Goal: Complete application form: Complete application form

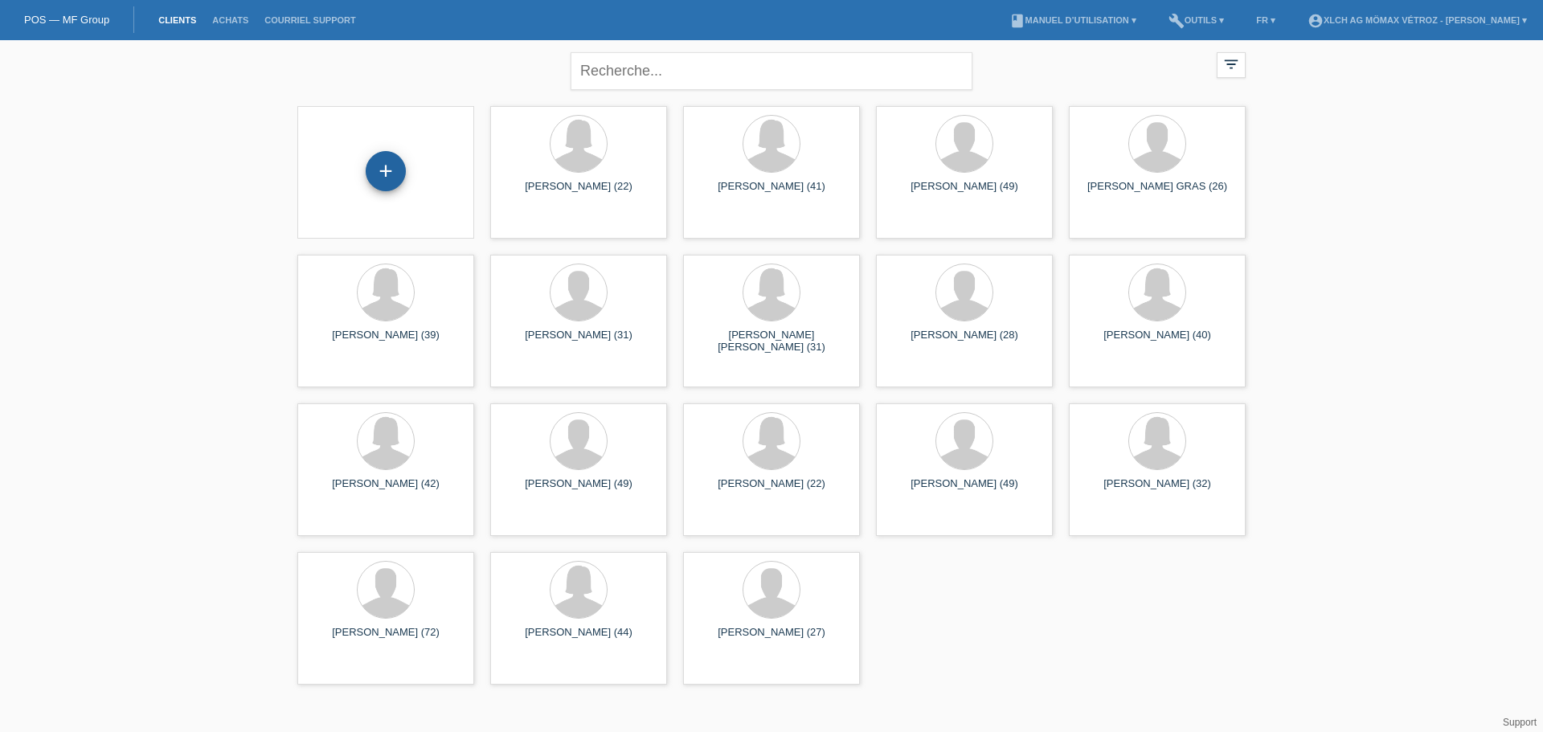
click at [383, 170] on div "+" at bounding box center [386, 171] width 40 height 40
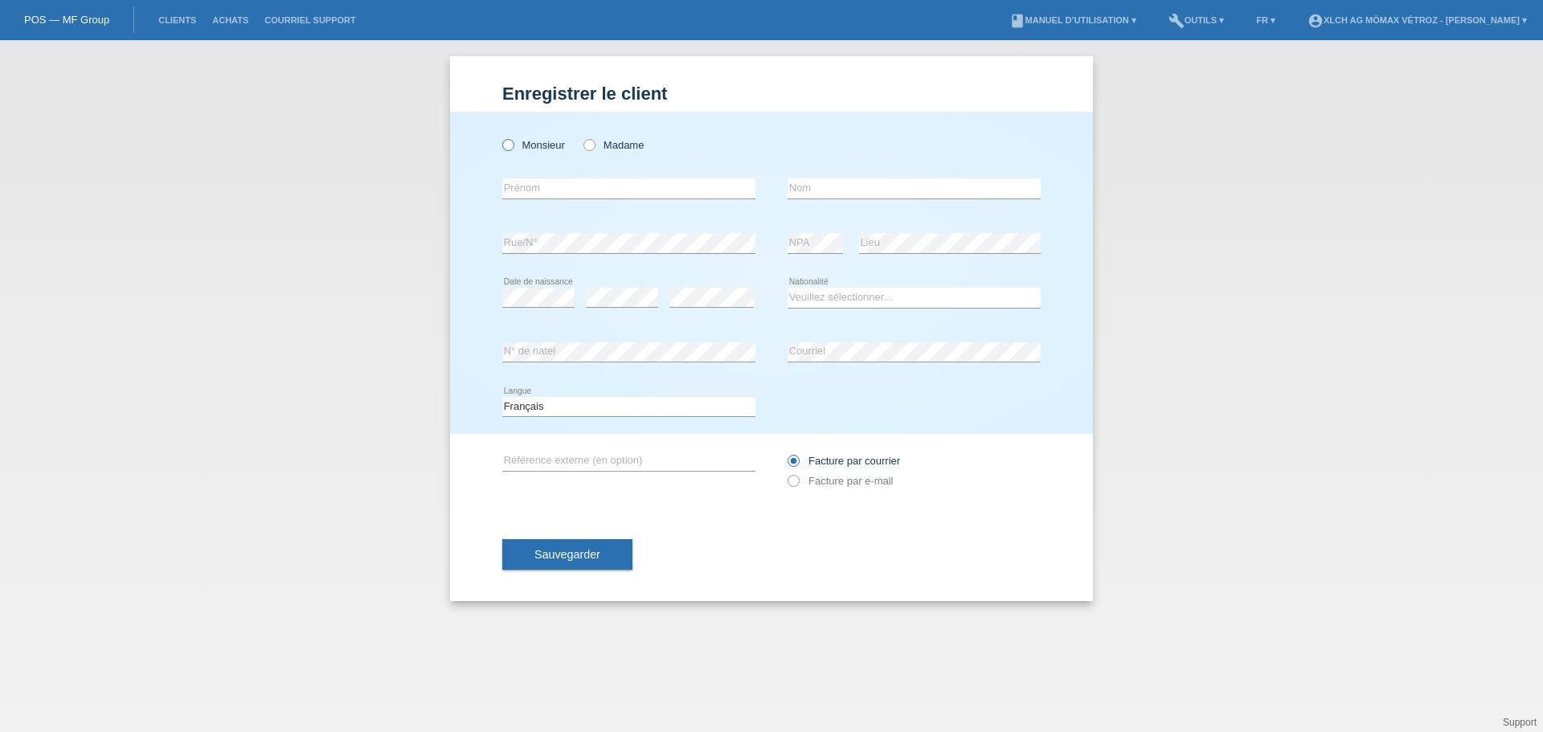
click at [551, 148] on label "Monsieur" at bounding box center [533, 145] width 63 height 12
click at [513, 148] on input "Monsieur" at bounding box center [507, 144] width 10 height 10
radio input "true"
click at [547, 185] on input "text" at bounding box center [628, 188] width 253 height 20
type input "FARID"
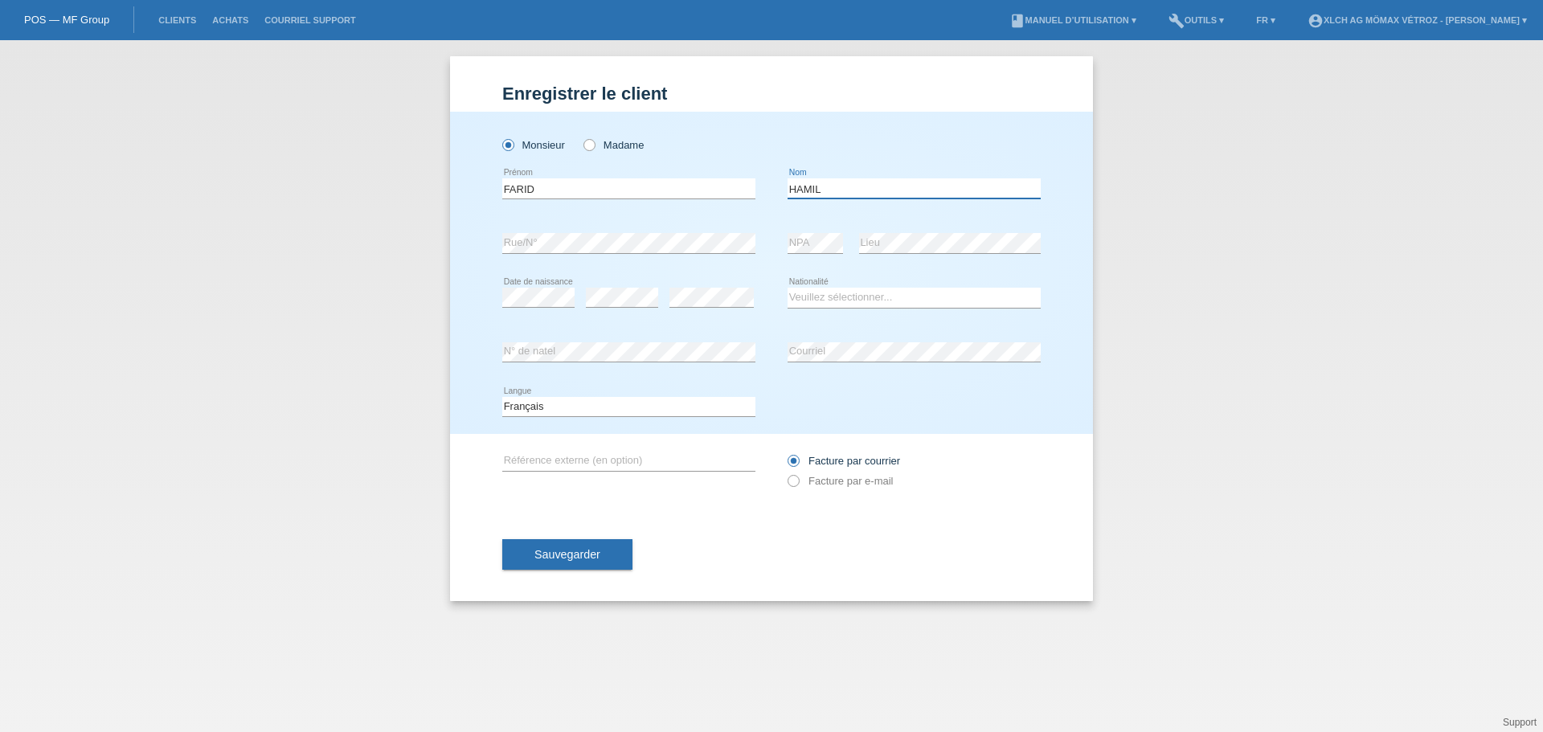
type input "HAMIL"
click at [826, 298] on select "Veuillez sélectionner... Suisse Allemagne Autriche Liechtenstein ------------ A…" at bounding box center [914, 297] width 253 height 19
click at [788, 288] on select "Veuillez sélectionner... Suisse Allemagne Autriche Liechtenstein ------------ A…" at bounding box center [914, 297] width 253 height 19
click at [825, 299] on select "Veuillez sélectionner... Suisse Allemagne Autriche Liechtenstein ------------ A…" at bounding box center [914, 297] width 253 height 19
select select "FR"
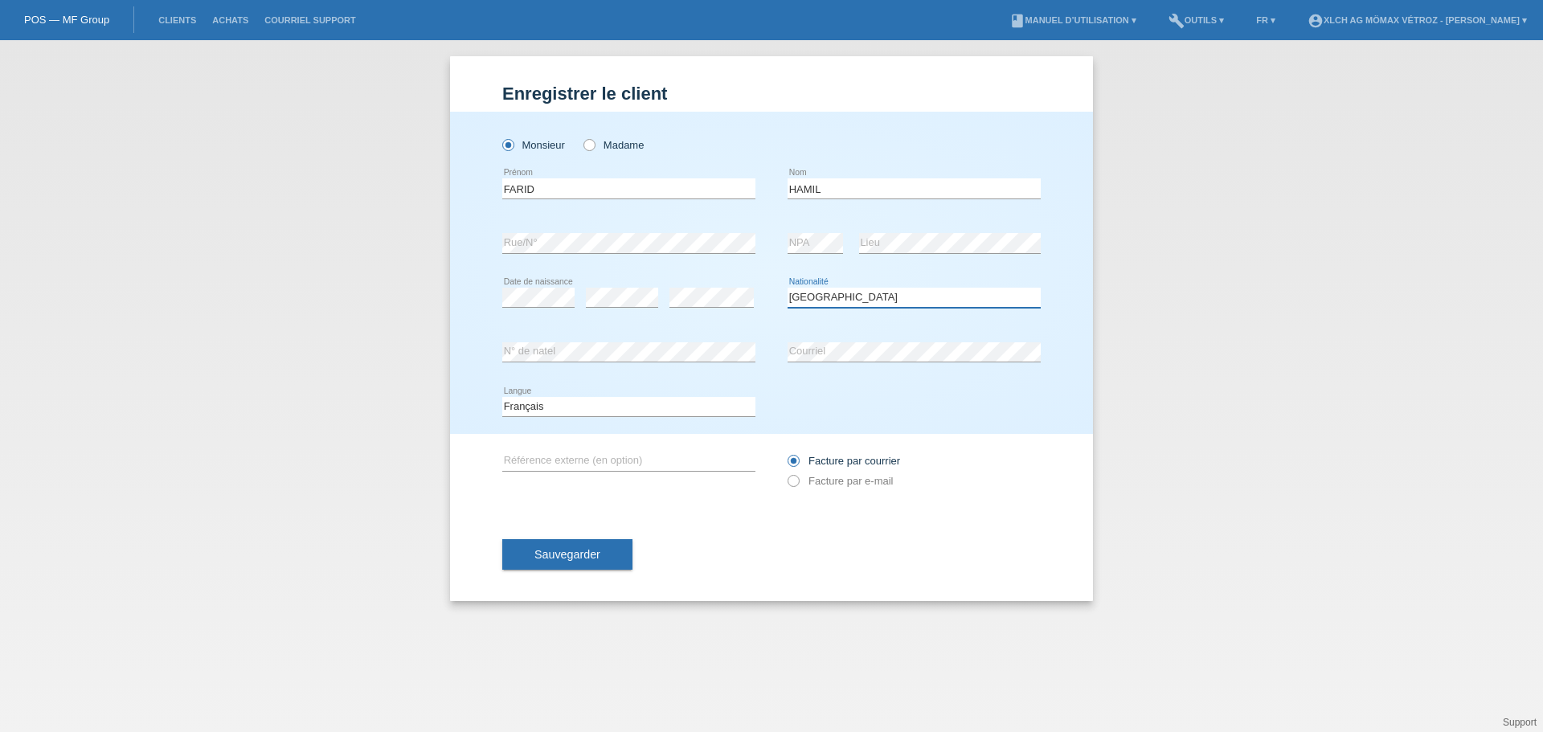
click at [788, 288] on select "Veuillez sélectionner... Suisse Allemagne Autriche Liechtenstein ------------ A…" at bounding box center [914, 297] width 253 height 19
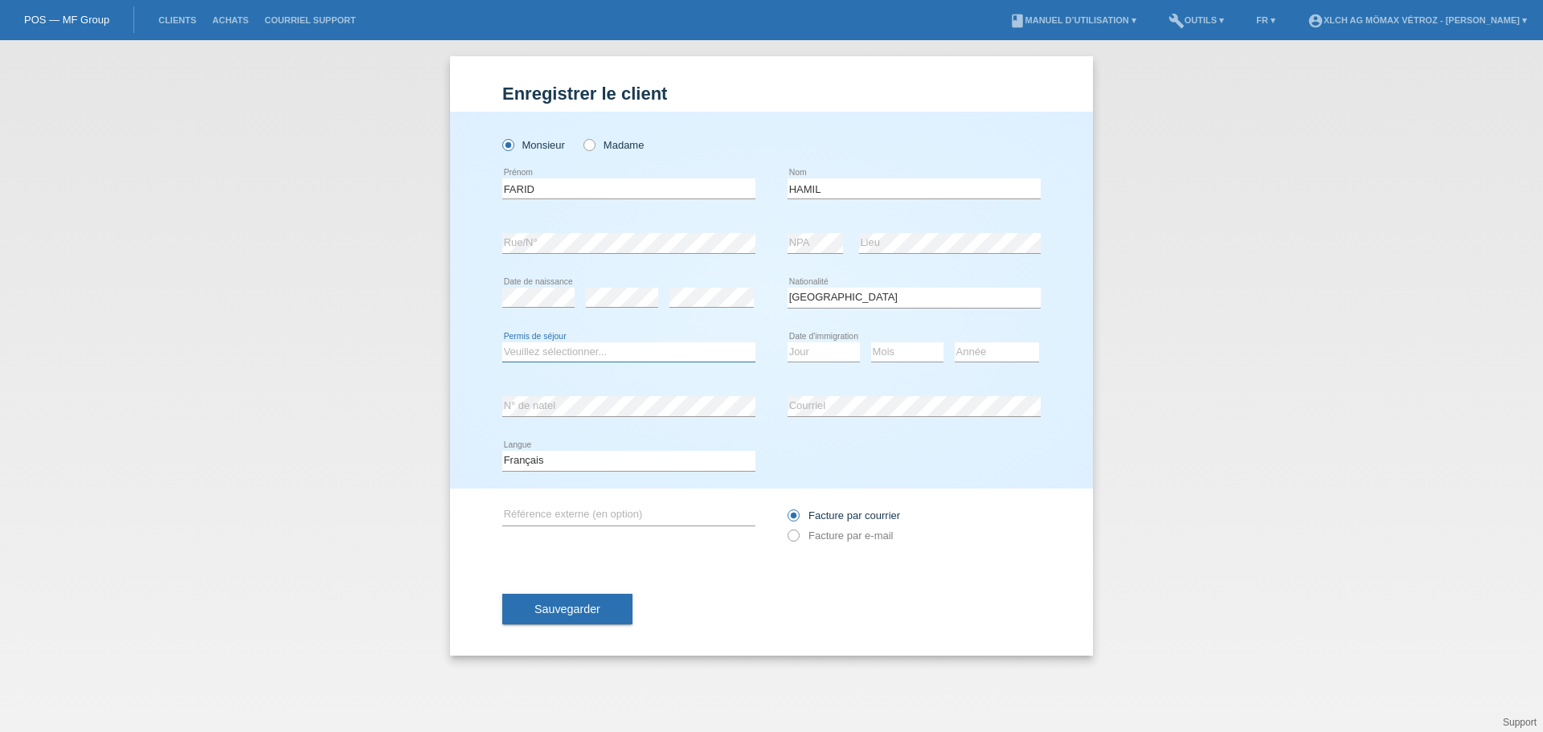
click at [641, 357] on select "Veuillez sélectionner... C B B - Statut de réfugié Autre" at bounding box center [628, 351] width 253 height 19
select select "C"
click at [502, 342] on select "Veuillez sélectionner... C B B - Statut de réfugié Autre" at bounding box center [628, 351] width 253 height 19
click at [817, 351] on select "Jour 01 02 03 04 05 06 07 08 09 10 11" at bounding box center [824, 351] width 72 height 19
select select "01"
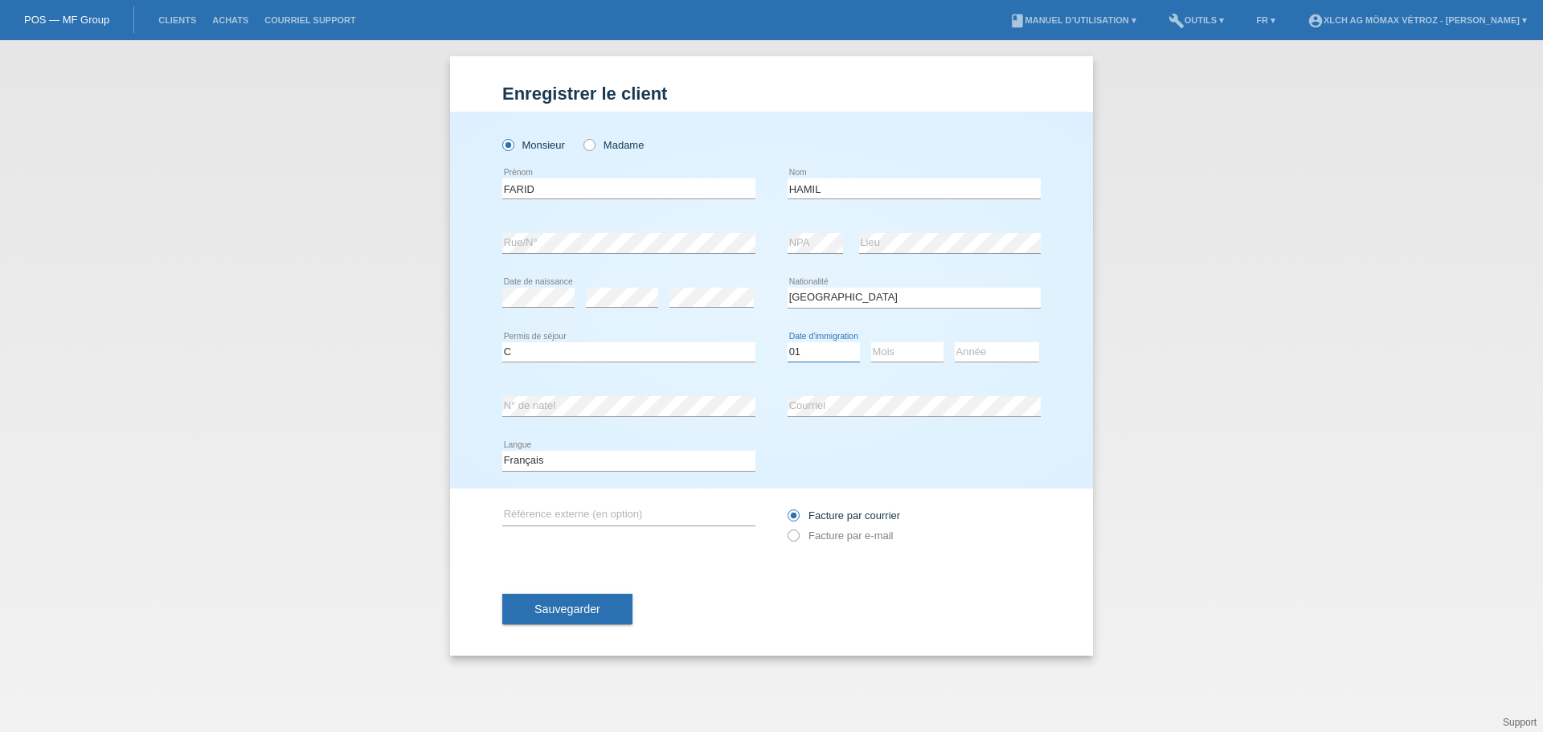
click at [788, 342] on select "Jour 01 02 03 04 05 06 07 08 09 10 11" at bounding box center [824, 351] width 72 height 19
click at [901, 348] on select "Mois 01 02 03 04 05 06 07 08 09 10 11" at bounding box center [907, 351] width 72 height 19
select select "01"
click at [871, 342] on select "Mois 01 02 03 04 05 06 07 08 09 10 11" at bounding box center [907, 351] width 72 height 19
click at [964, 354] on select "Année 2025 2024 2023 2022 2021 2020 2019 2018 2017 2016 2015 2014 2013 2012 201…" at bounding box center [997, 351] width 84 height 19
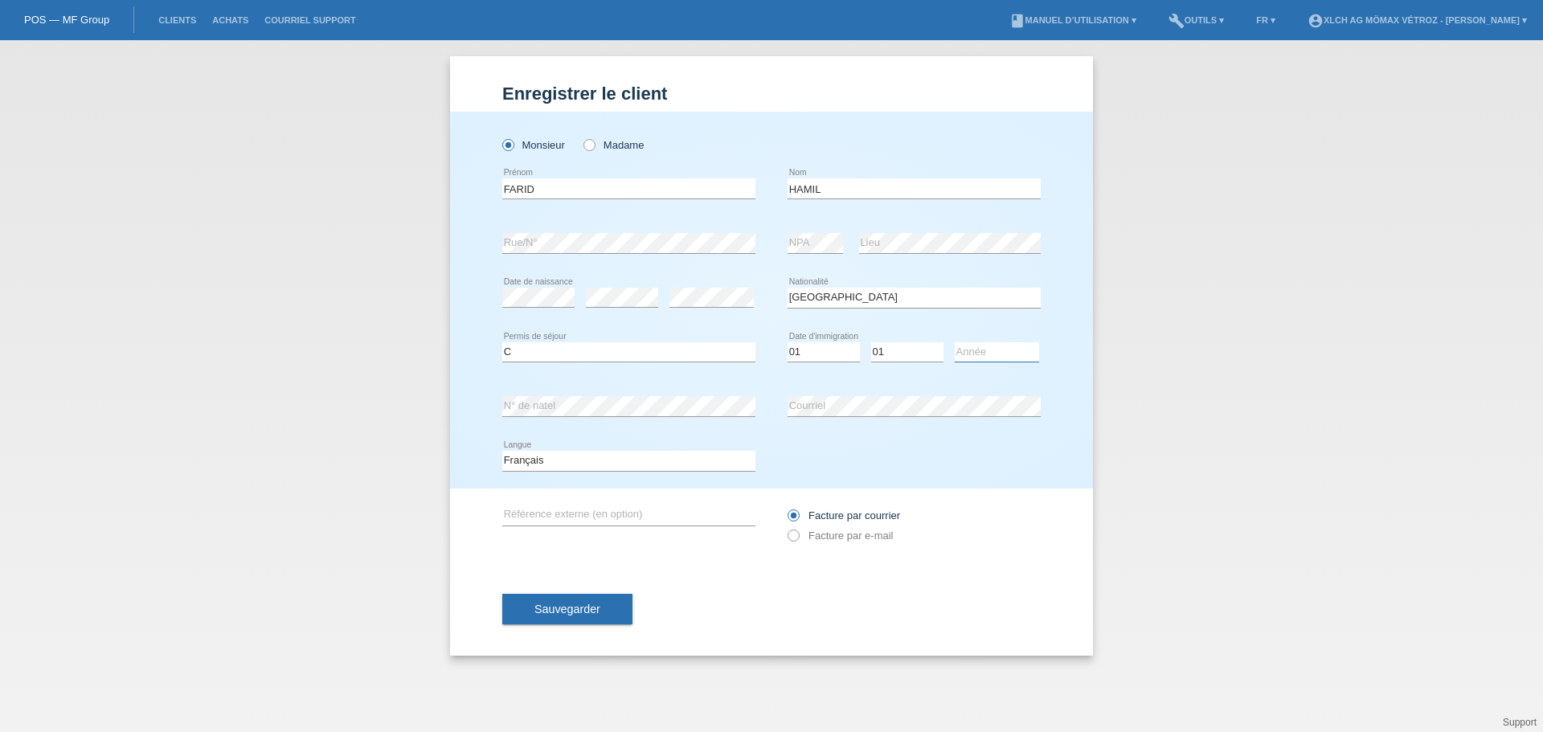
click at [955, 342] on select "Année 2025 2024 2023 2022 2021 2020 2019 2018 2017 2016 2015 2014 2013 2012 201…" at bounding box center [997, 351] width 84 height 19
click at [977, 347] on select "Année 2025 2024 2023 2022 2021 2020 2019 2018 2017 2016 2015 2014 2013 2012 201…" at bounding box center [997, 351] width 84 height 19
select select "2025"
click at [955, 342] on select "Année 2025 2024 2023 2022 2021 2020 2019 2018 2017 2016 2015 2014 2013 2012 201…" at bounding box center [997, 351] width 84 height 19
click at [599, 609] on span "Sauvegarder" at bounding box center [567, 609] width 66 height 13
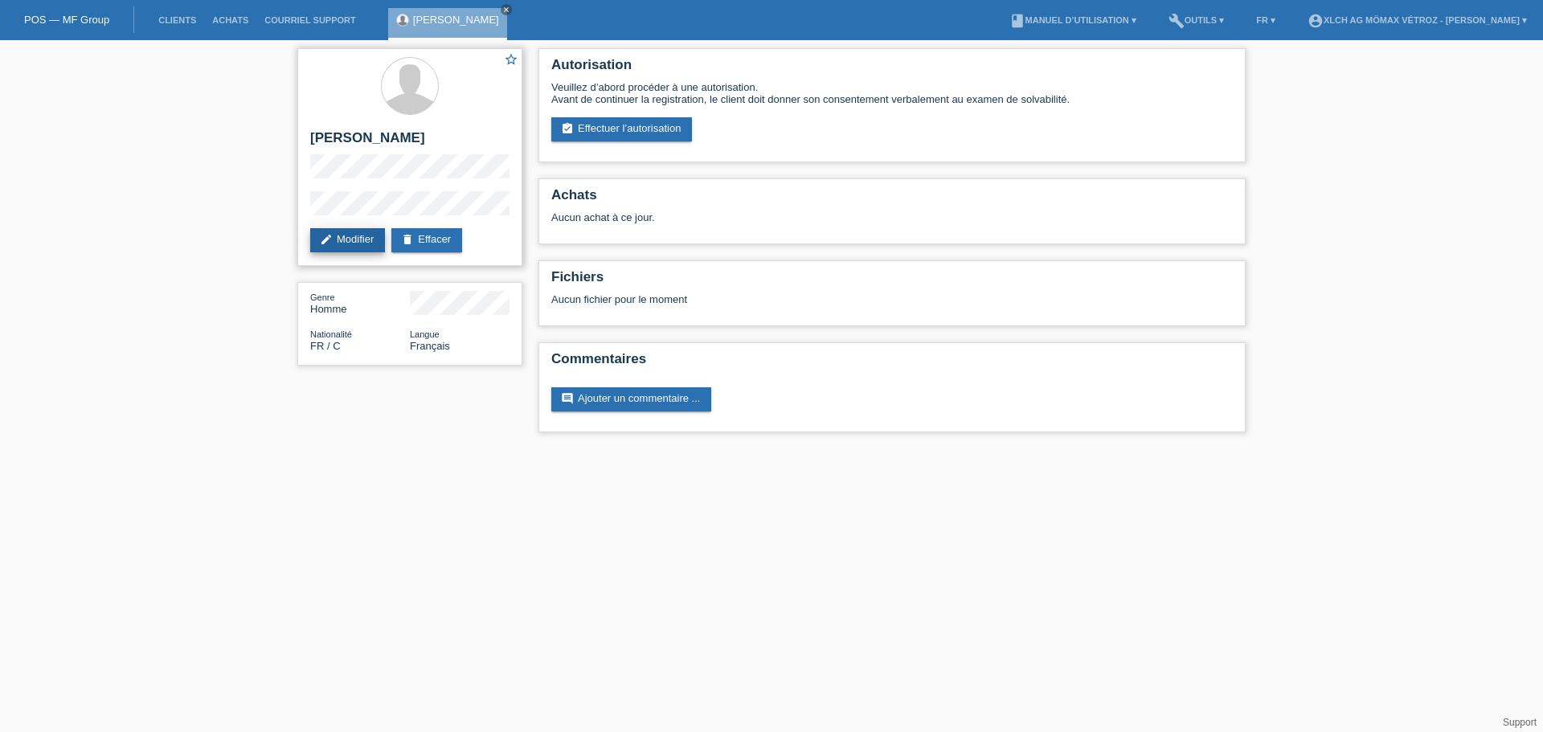
click at [333, 240] on link "edit Modifier" at bounding box center [347, 240] width 75 height 24
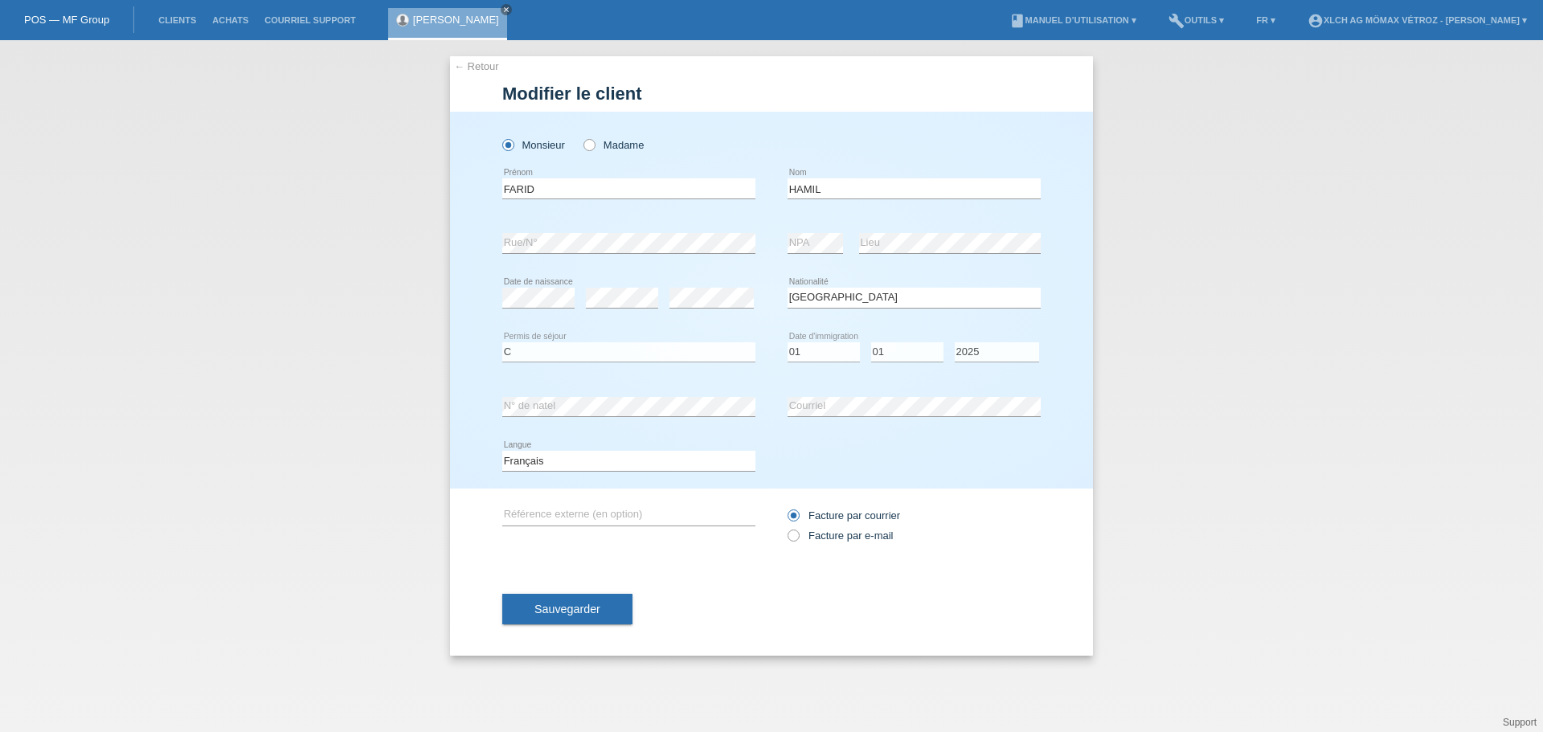
select select "FR"
select select "C"
select select "01"
click at [998, 350] on select "Année 2025 2024 2023 2022 2021 2020 2019 2018 2017 2016 2015 2014 2013 2012 201…" at bounding box center [997, 351] width 84 height 19
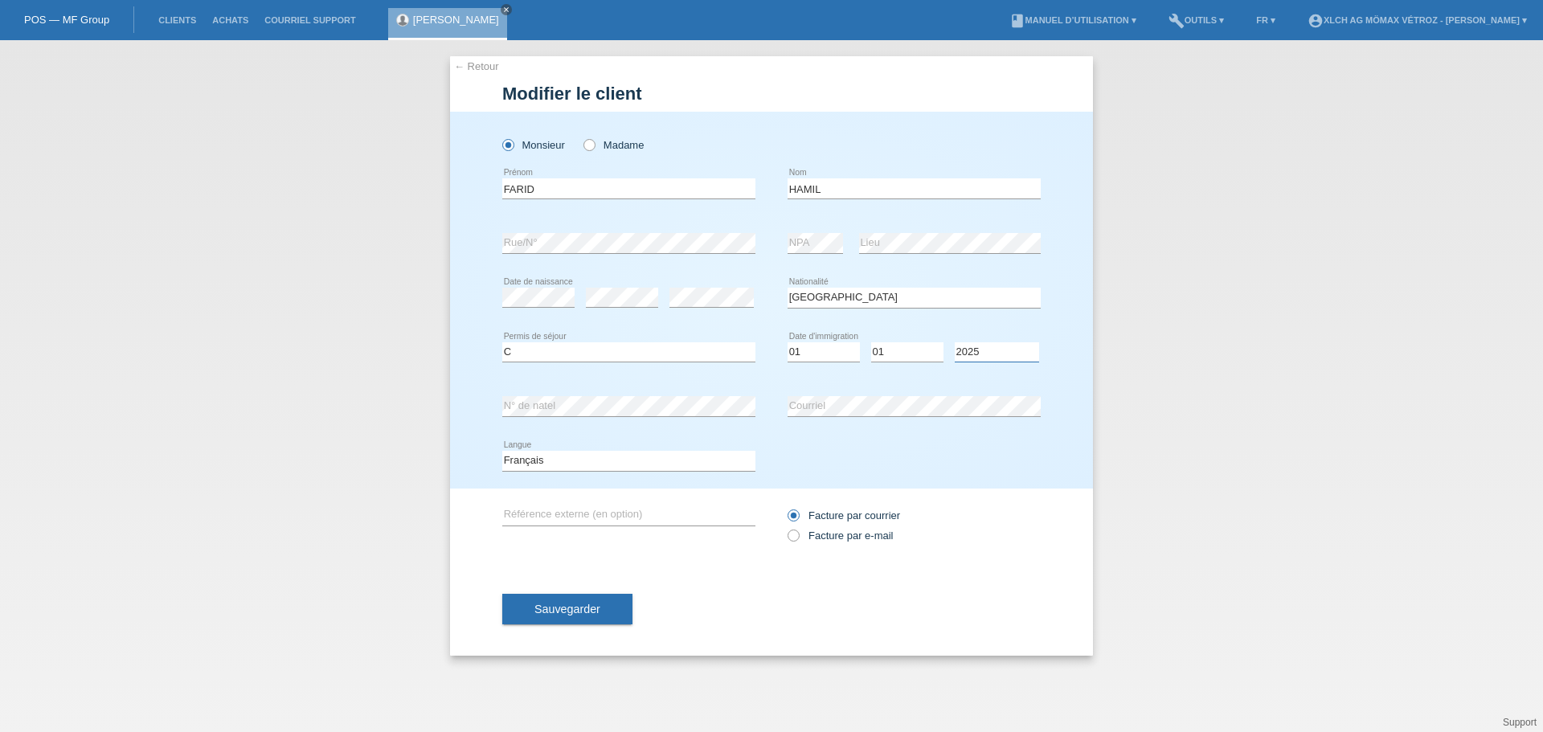
select select "2024"
click at [955, 342] on select "Année 2025 2024 2023 2022 2021 2020 2019 2018 2017 2016 2015 2014 2013 2012 201…" at bounding box center [997, 351] width 84 height 19
click at [825, 343] on select "Jour 01 02 03 04 05 06 07 08 09 10 11" at bounding box center [824, 351] width 72 height 19
select select "04"
click at [788, 342] on select "Jour 01 02 03 04 05 06 07 08 09 10 11" at bounding box center [824, 351] width 72 height 19
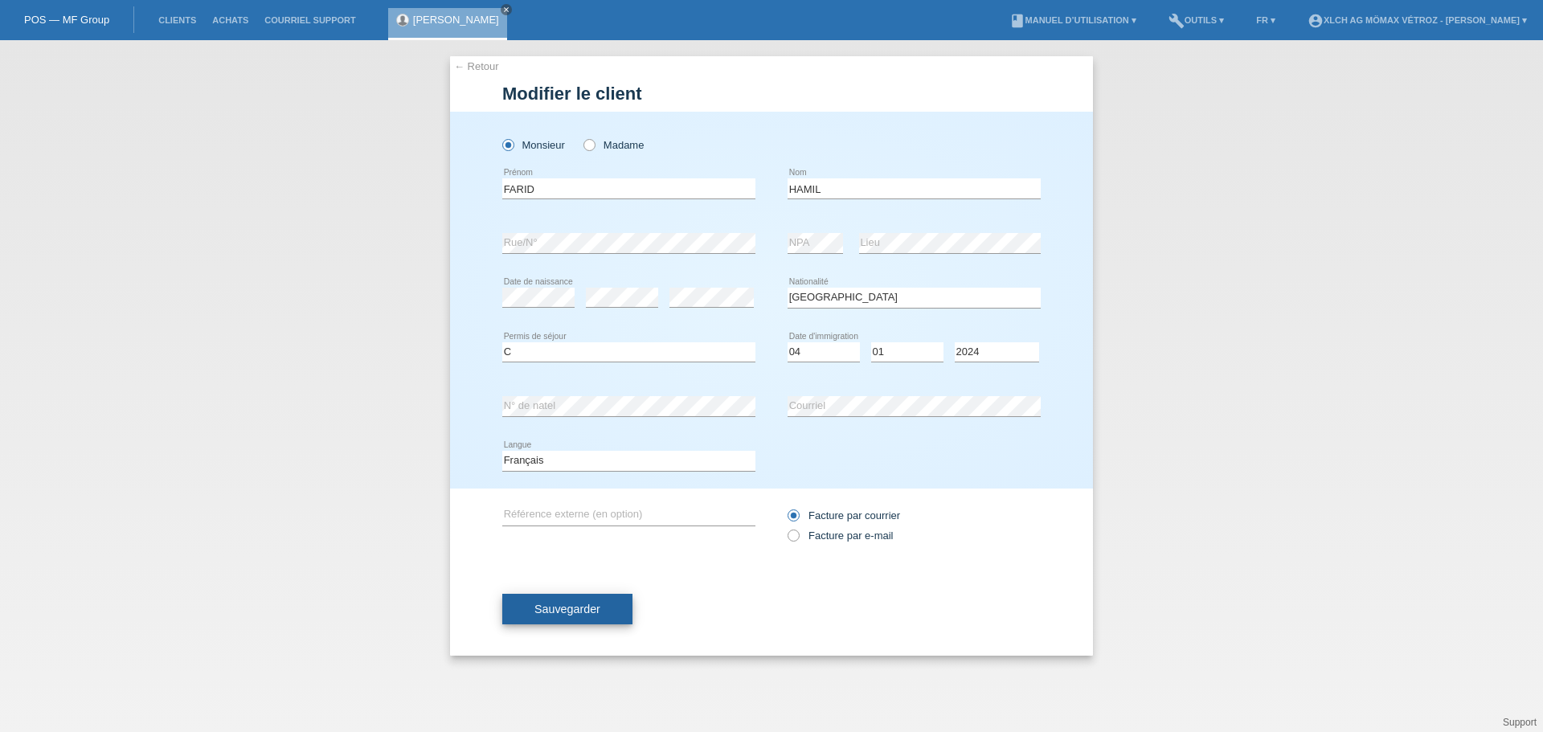
click at [531, 615] on button "Sauvegarder" at bounding box center [567, 609] width 130 height 31
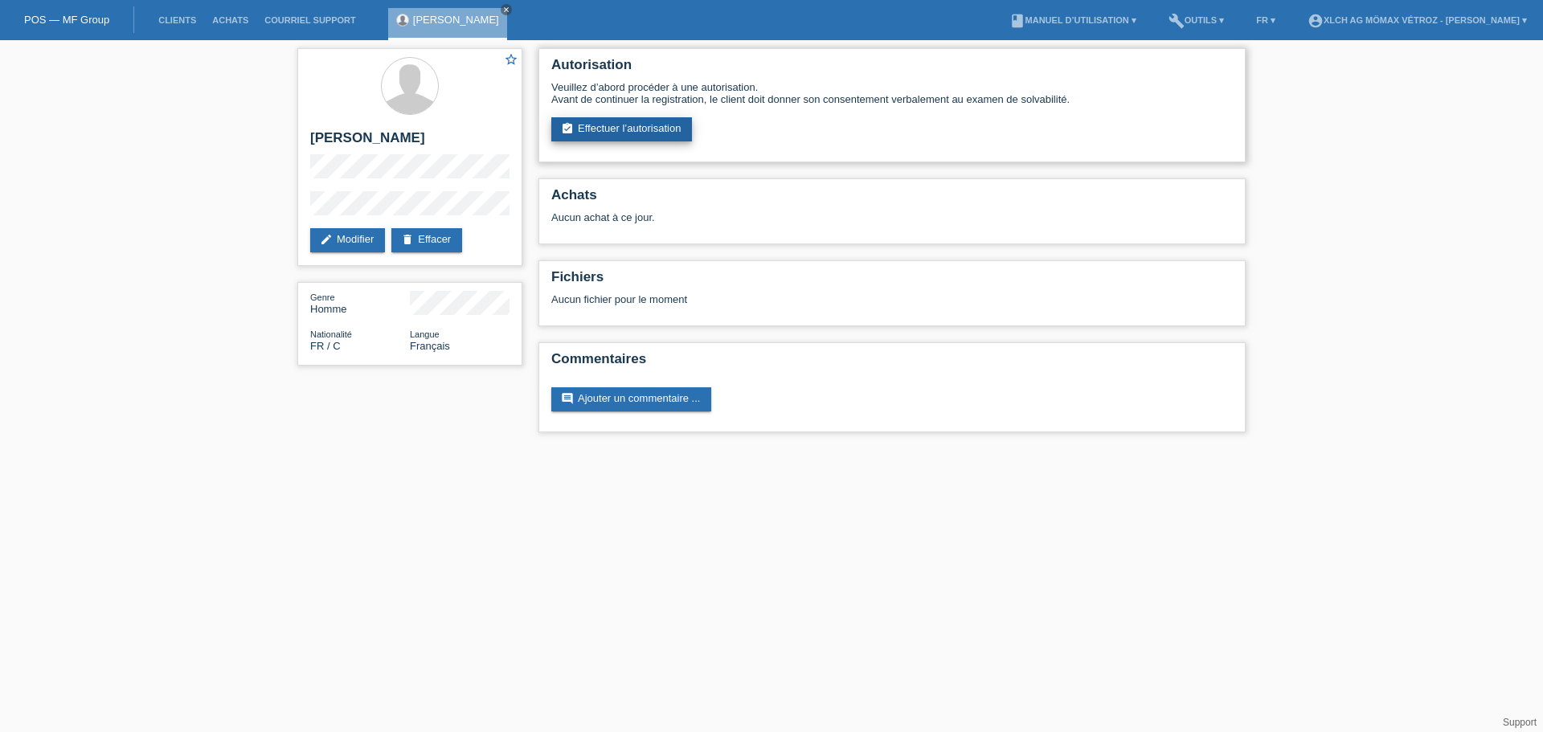
click at [649, 129] on link "assignment_turned_in Effectuer l’autorisation" at bounding box center [621, 129] width 141 height 24
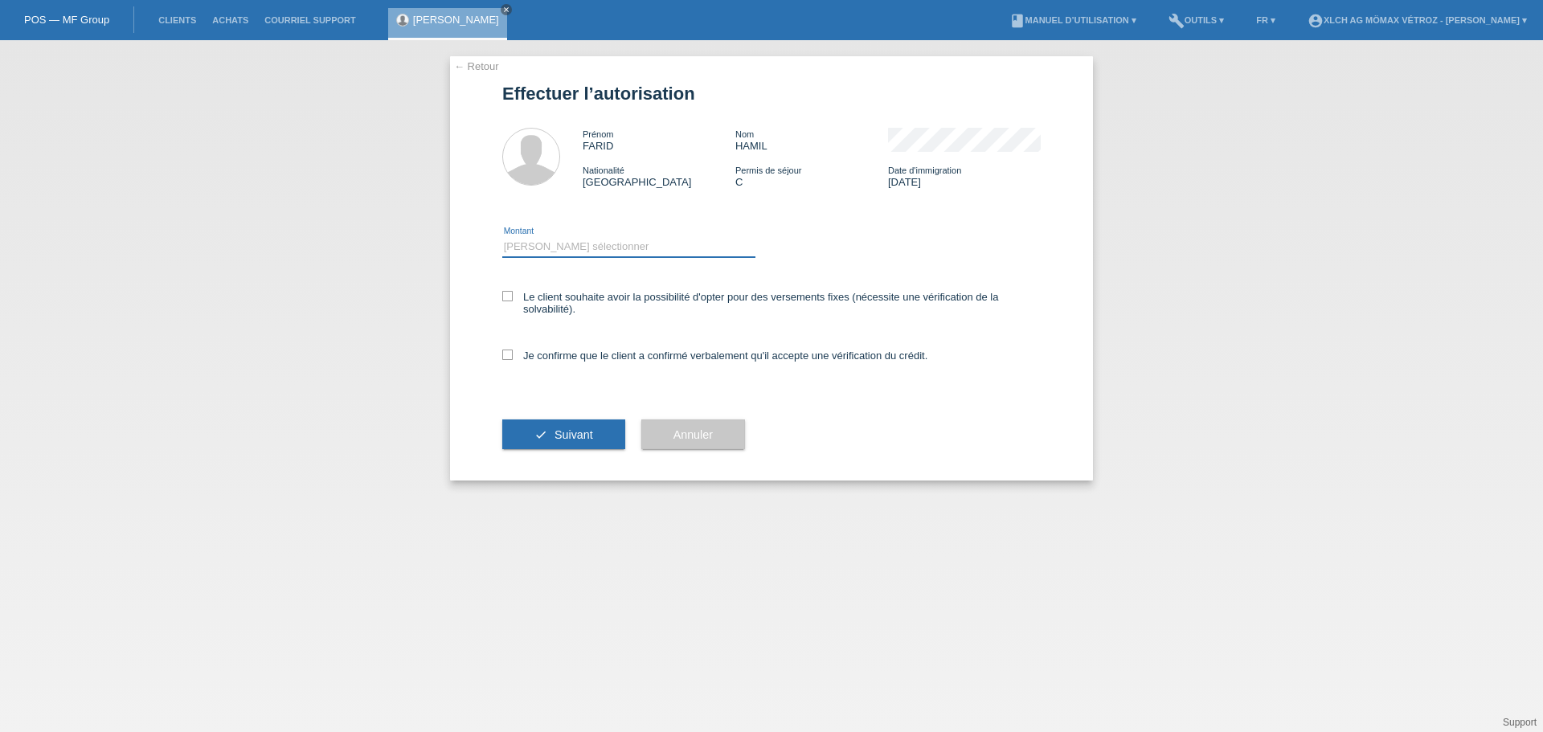
click at [612, 248] on select "Veuillez sélectionner CHF 1.00 - CHF 499.00 CHF 500.00 - CHF 1'999.00 CHF 2'000…" at bounding box center [628, 246] width 253 height 19
select select "2"
click at [502, 237] on select "Veuillez sélectionner CHF 1.00 - CHF 499.00 CHF 500.00 - CHF 1'999.00 CHF 2'000…" at bounding box center [628, 246] width 253 height 19
click at [600, 305] on label "Le client souhaite avoir la possibilité d'opter pour des versements fixes (néce…" at bounding box center [771, 303] width 538 height 24
click at [513, 301] on input "Le client souhaite avoir la possibilité d'opter pour des versements fixes (néce…" at bounding box center [507, 296] width 10 height 10
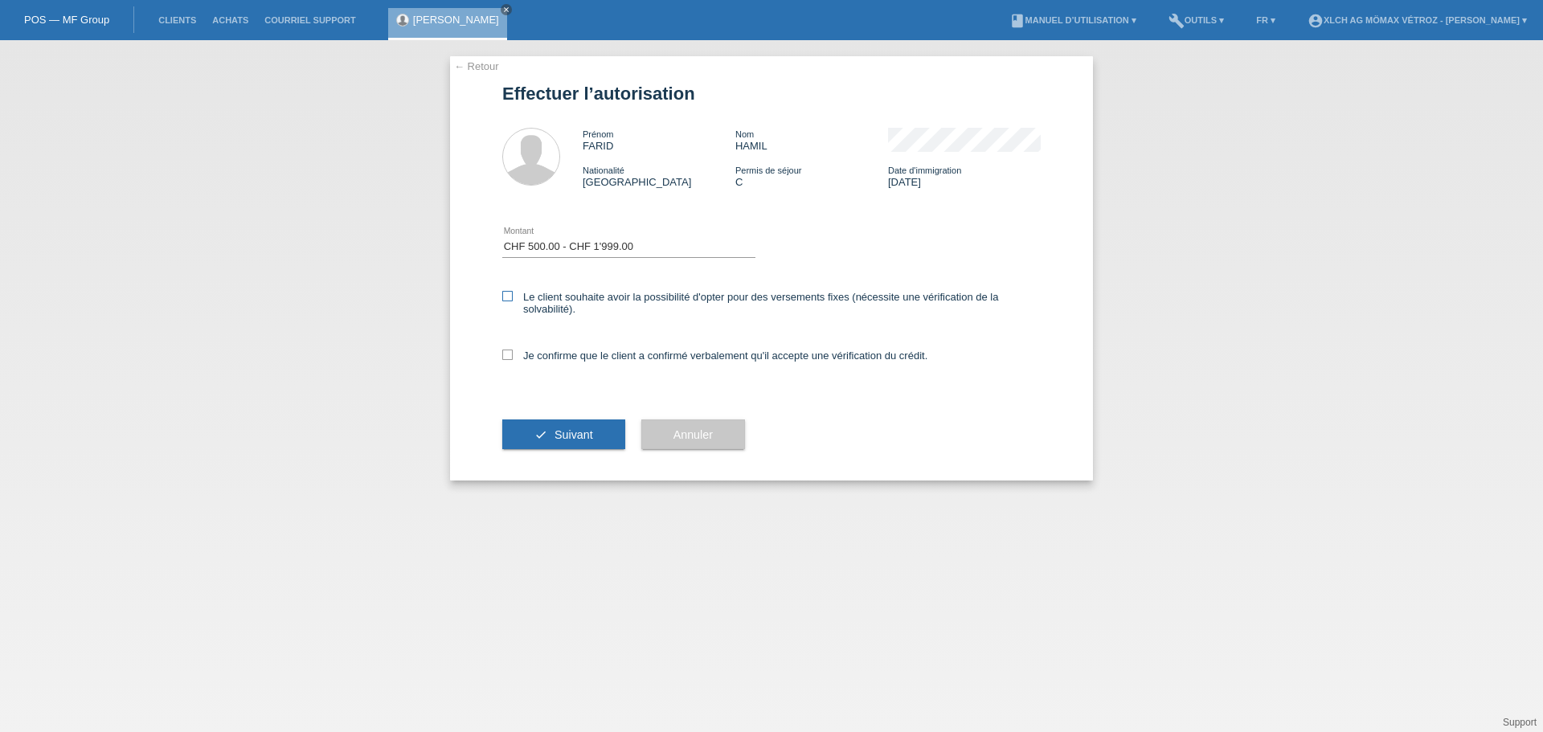
checkbox input "true"
click at [594, 358] on label "Je confirme que le client a confirmé verbalement qu'il accepte une vérification…" at bounding box center [714, 356] width 425 height 12
click at [513, 358] on input "Je confirme que le client a confirmé verbalement qu'il accepte une vérification…" at bounding box center [507, 355] width 10 height 10
checkbox input "true"
click at [585, 424] on button "check Suivant" at bounding box center [563, 435] width 123 height 31
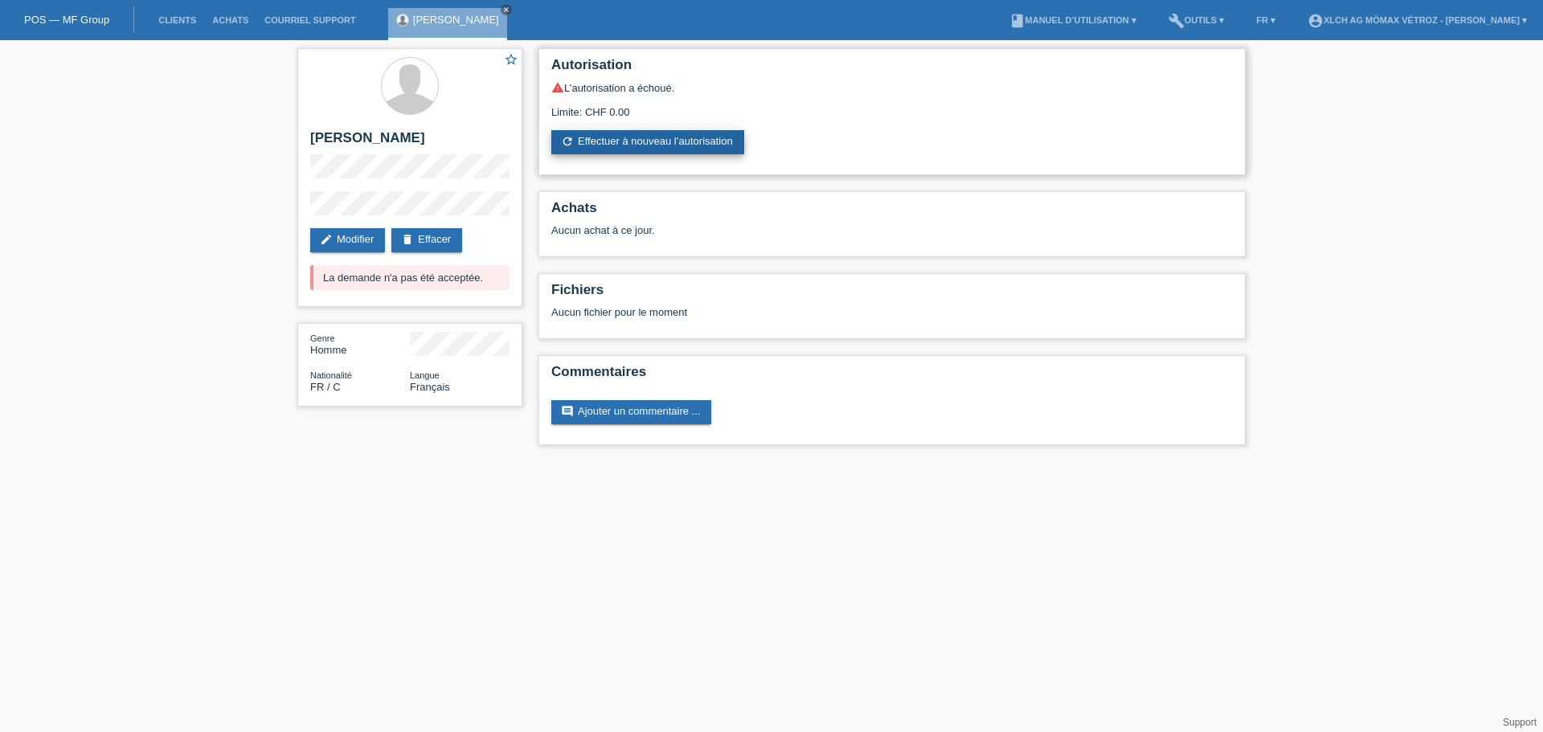
click at [718, 131] on link "refresh Effectuer à nouveau l’autorisation" at bounding box center [647, 142] width 193 height 24
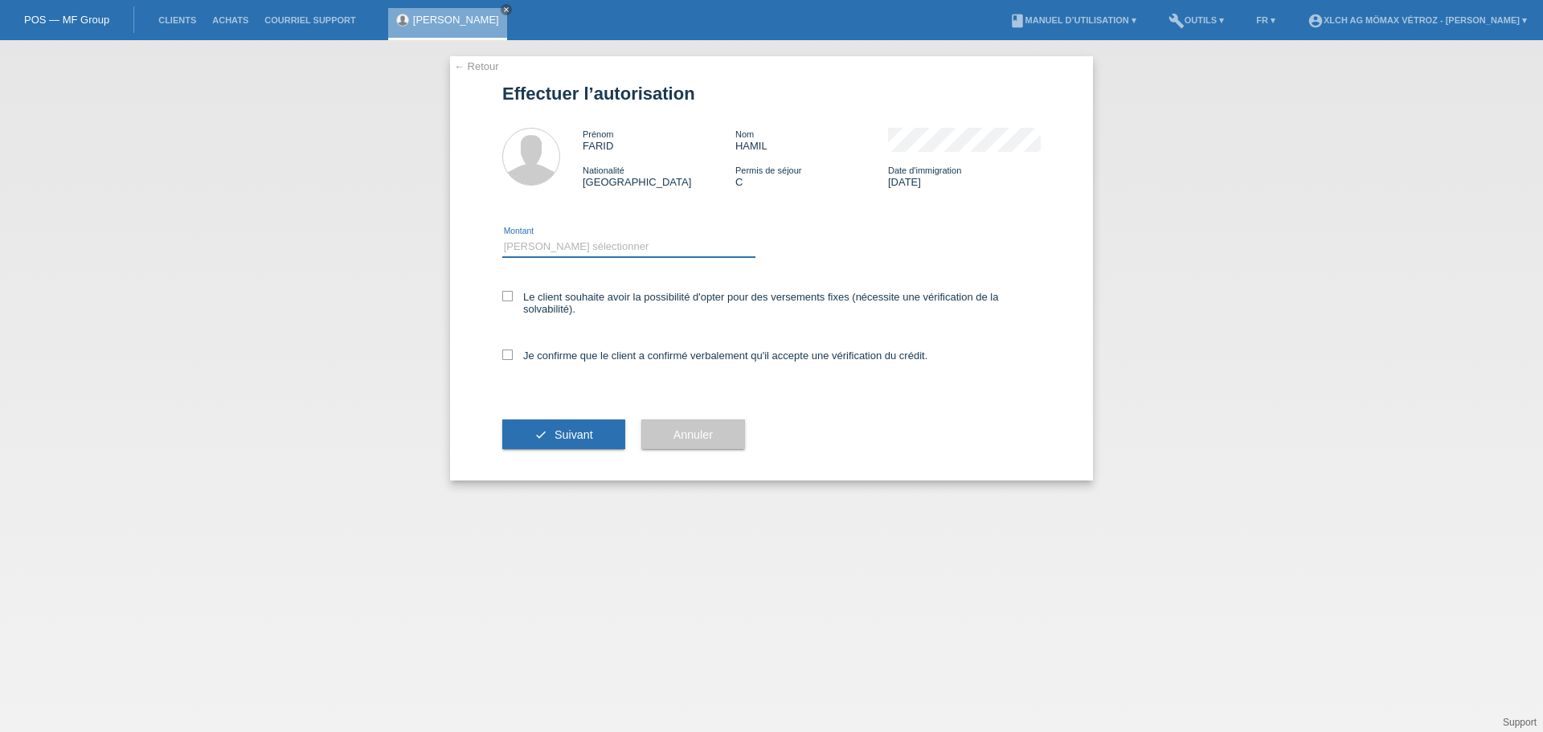
click at [618, 240] on select "Veuillez sélectionner CHF 1.00 - CHF 499.00 CHF 500.00 - CHF 1'999.00 CHF 2'000…" at bounding box center [628, 246] width 253 height 19
select select "2"
click at [502, 237] on select "Veuillez sélectionner CHF 1.00 - CHF 499.00 CHF 500.00 - CHF 1'999.00 CHF 2'000…" at bounding box center [628, 246] width 253 height 19
click at [571, 362] on div "Je confirme que le client a confirmé verbalement qu'il accepte une vérification…" at bounding box center [771, 361] width 538 height 55
click at [511, 355] on icon at bounding box center [507, 355] width 10 height 10
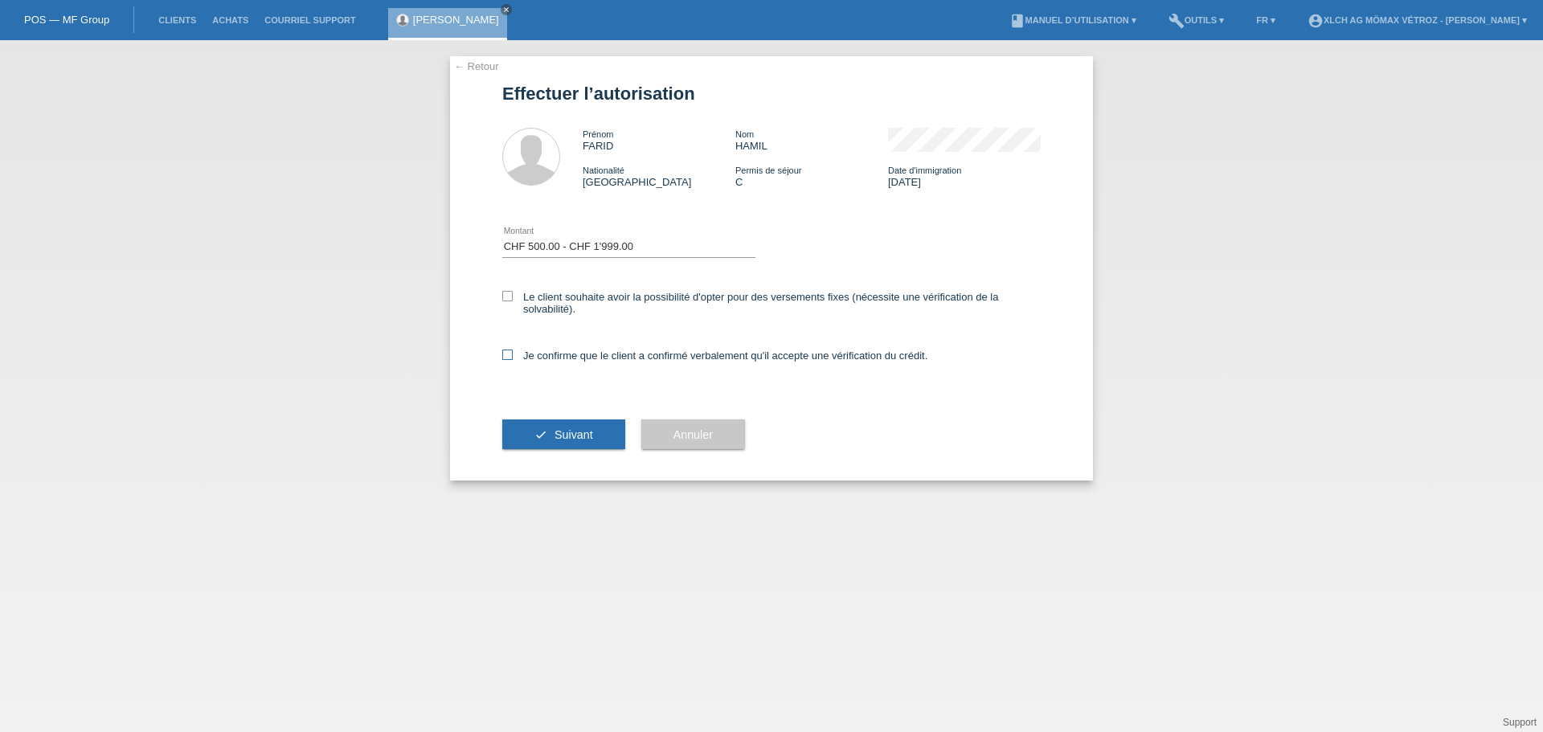
click at [511, 355] on input "Je confirme que le client a confirmé verbalement qu'il accepte une vérification…" at bounding box center [507, 355] width 10 height 10
checkbox input "true"
click at [511, 297] on icon at bounding box center [507, 296] width 10 height 10
click at [511, 297] on input "Le client souhaite avoir la possibilité d'opter pour des versements fixes (néce…" at bounding box center [507, 296] width 10 height 10
checkbox input "true"
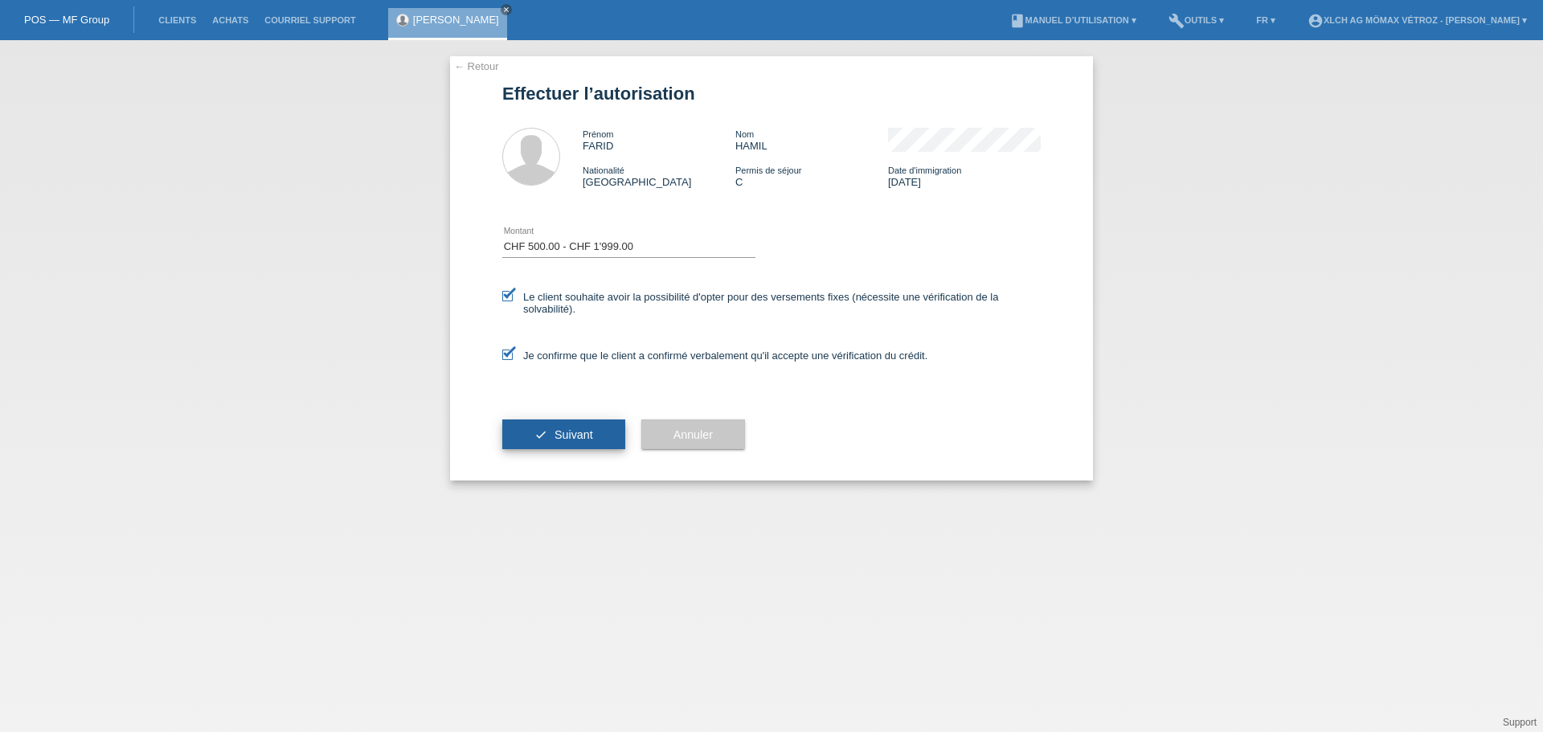
click at [567, 429] on span "Suivant" at bounding box center [574, 434] width 39 height 13
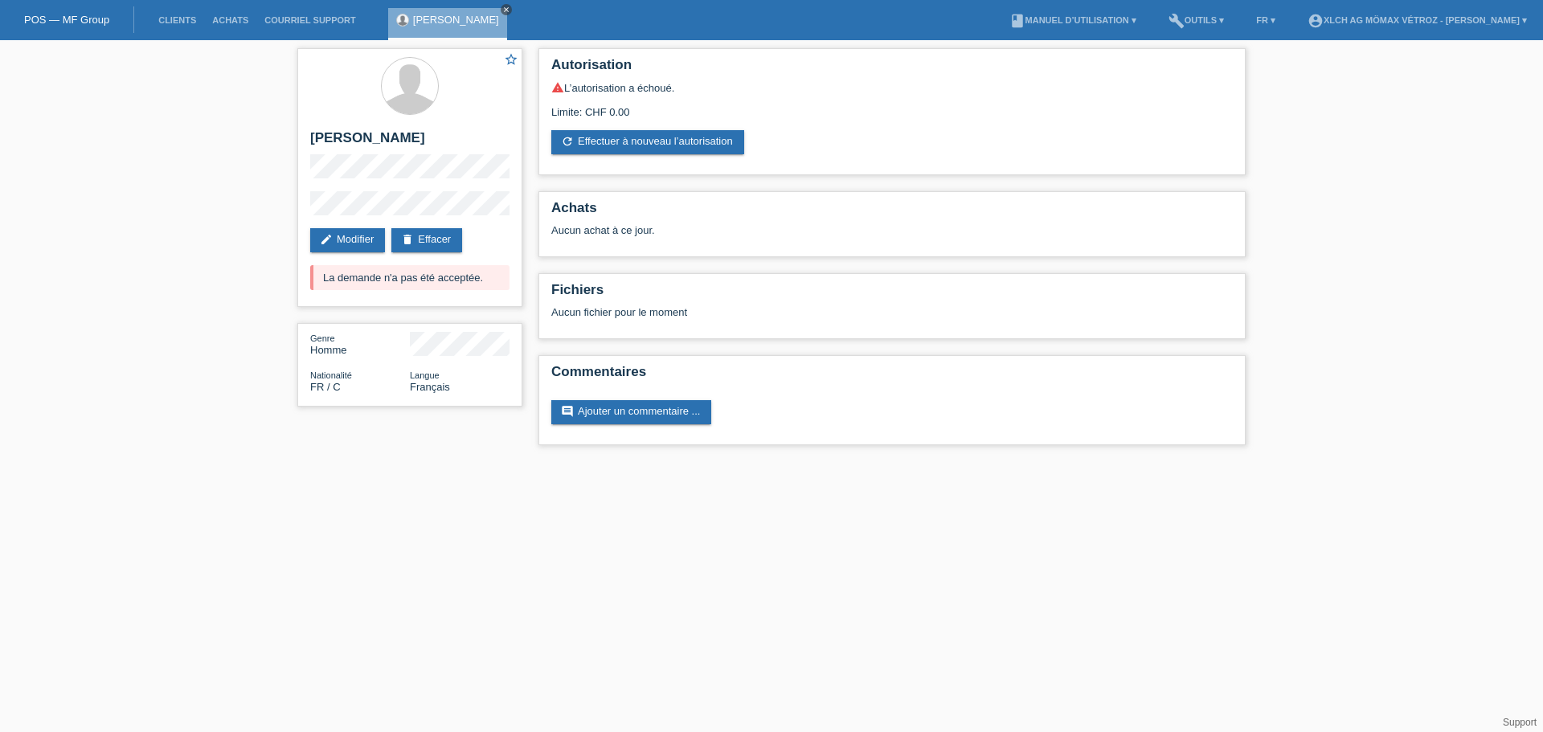
click at [502, 11] on icon "close" at bounding box center [506, 10] width 8 height 8
